Goal: Transaction & Acquisition: Purchase product/service

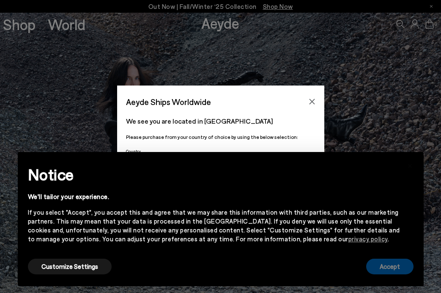
click at [388, 265] on button "Accept" at bounding box center [389, 267] width 47 height 16
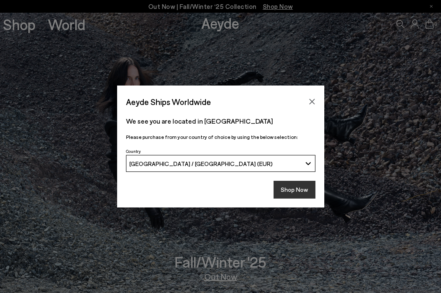
click at [295, 193] on button "Shop Now" at bounding box center [295, 190] width 42 height 18
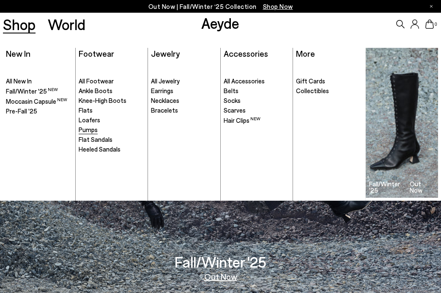
click at [93, 129] on span "Pumps" at bounding box center [88, 130] width 19 height 8
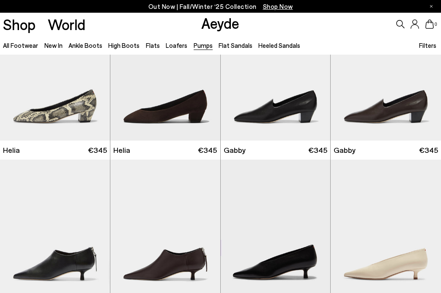
scroll to position [526, 0]
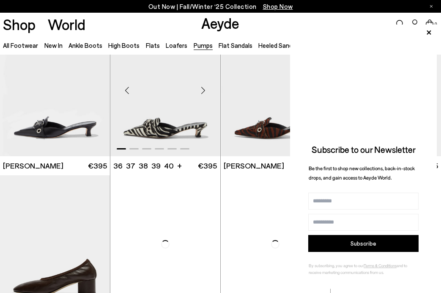
scroll to position [1610, 0]
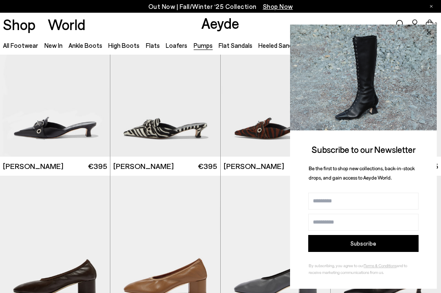
click at [431, 32] on icon at bounding box center [429, 32] width 11 height 11
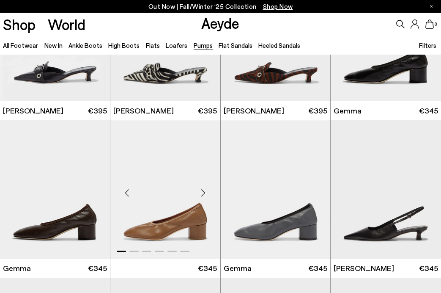
scroll to position [1645, 0]
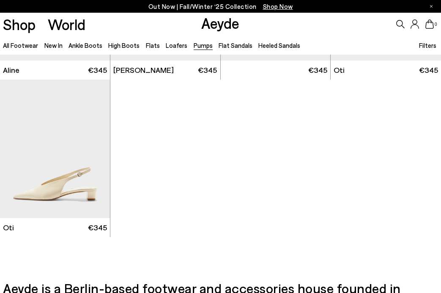
scroll to position [2720, 0]
